Goal: Task Accomplishment & Management: Manage account settings

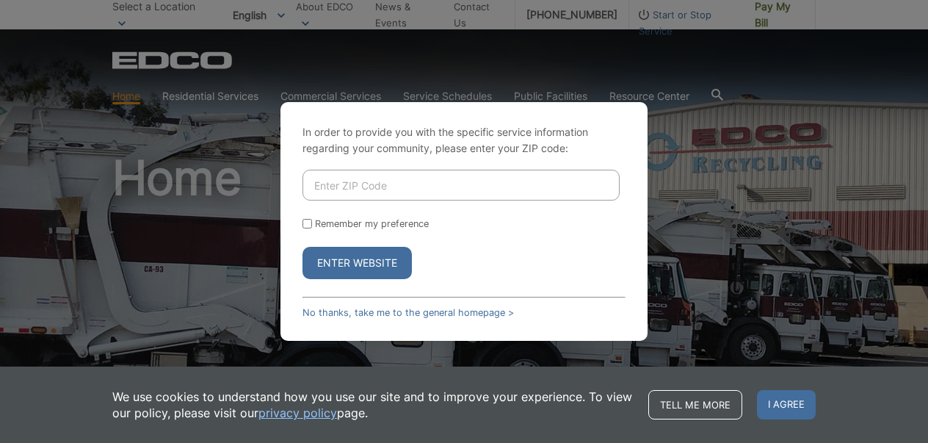
click at [380, 325] on div "In order to provide you with the specific service information regarding your co…" at bounding box center [463, 221] width 367 height 239
click at [483, 316] on link "No thanks, take me to the general homepage >" at bounding box center [407, 312] width 211 height 11
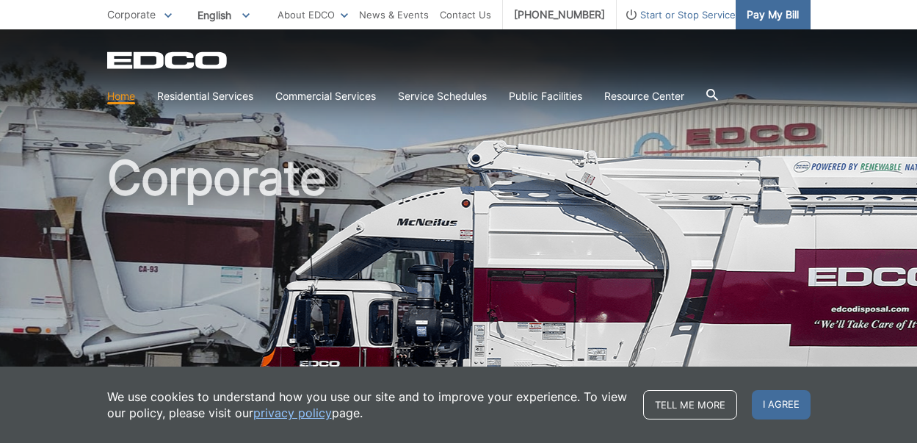
click at [775, 12] on span "Pay My Bill" at bounding box center [773, 15] width 52 height 16
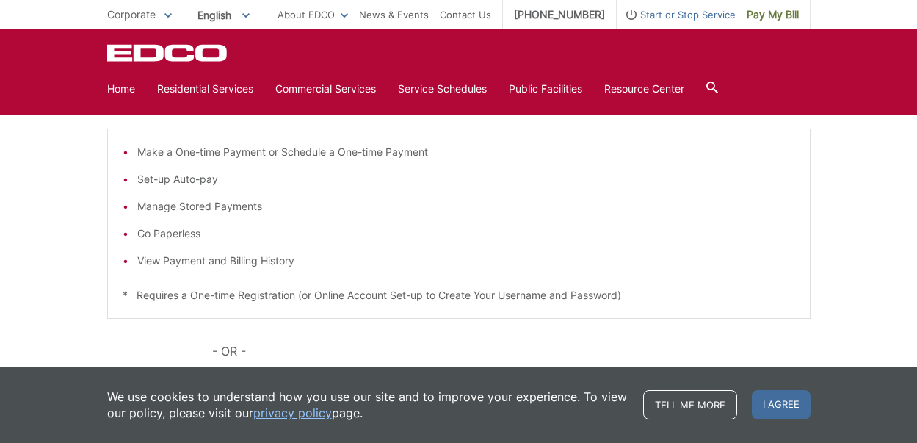
scroll to position [272, 0]
click at [235, 260] on li "View Payment and Billing History" at bounding box center [466, 258] width 658 height 16
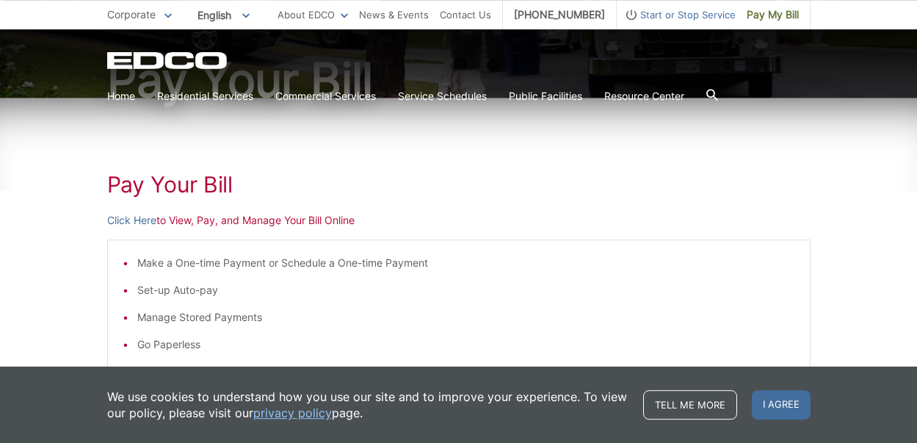
scroll to position [158, 0]
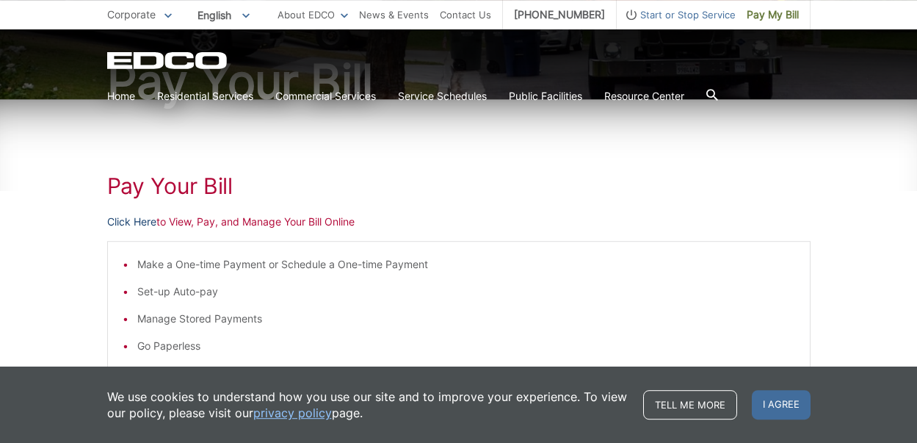
click at [146, 220] on link "Click Here" at bounding box center [131, 222] width 49 height 16
